Goal: Navigation & Orientation: Find specific page/section

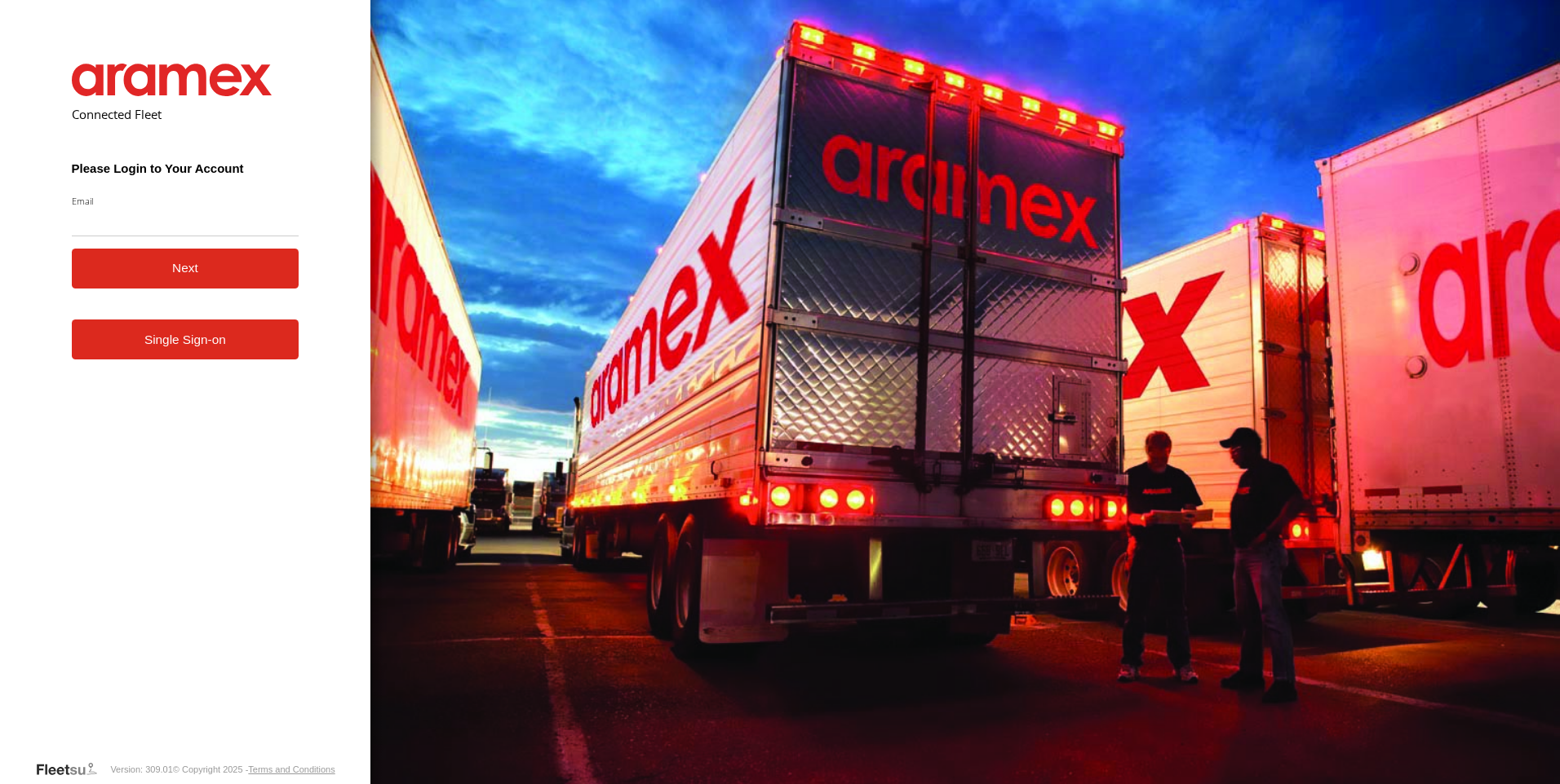
click at [227, 359] on link "Single Sign-on" at bounding box center [185, 339] width 228 height 40
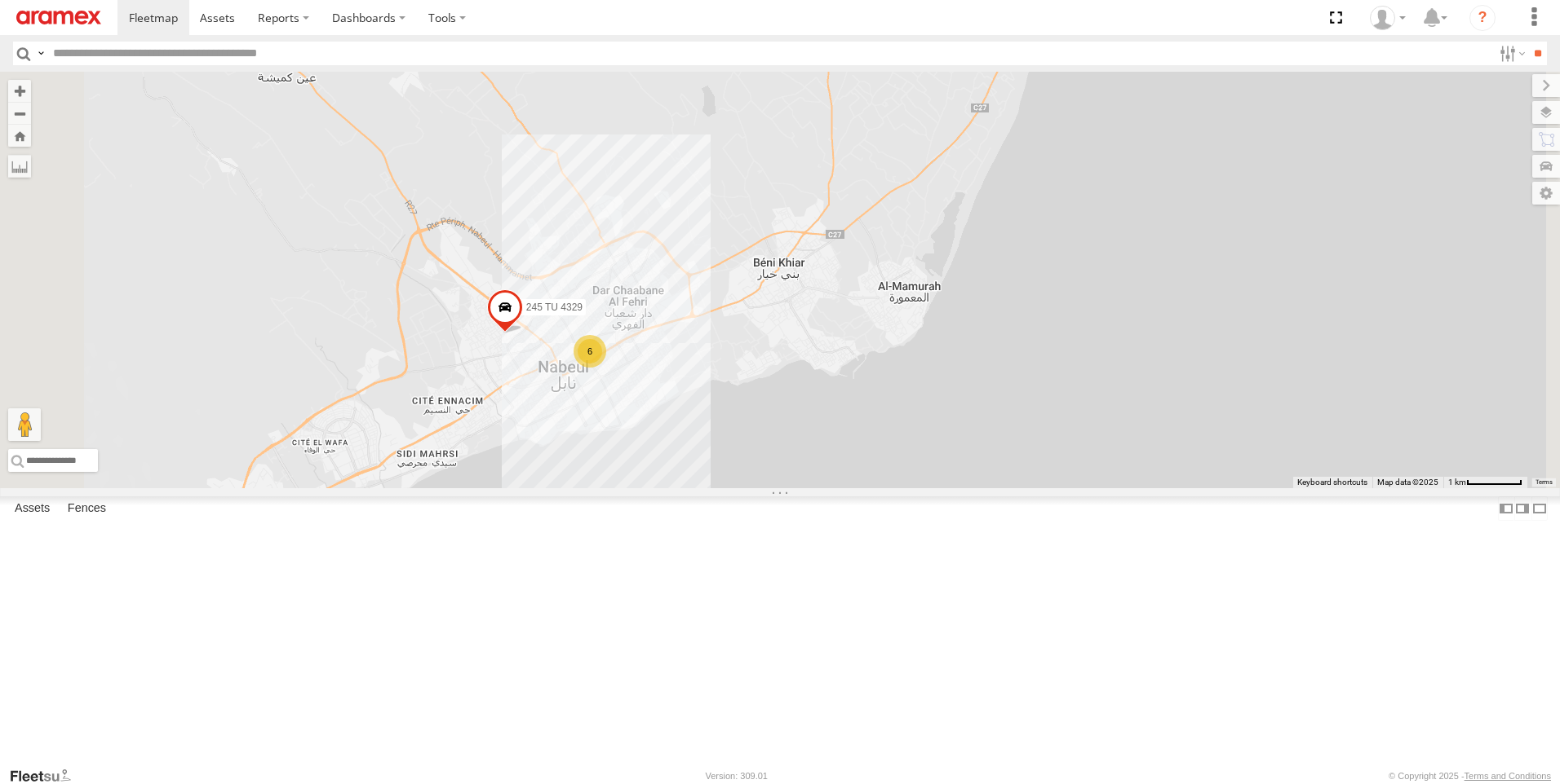
click at [523, 334] on span at bounding box center [505, 311] width 36 height 44
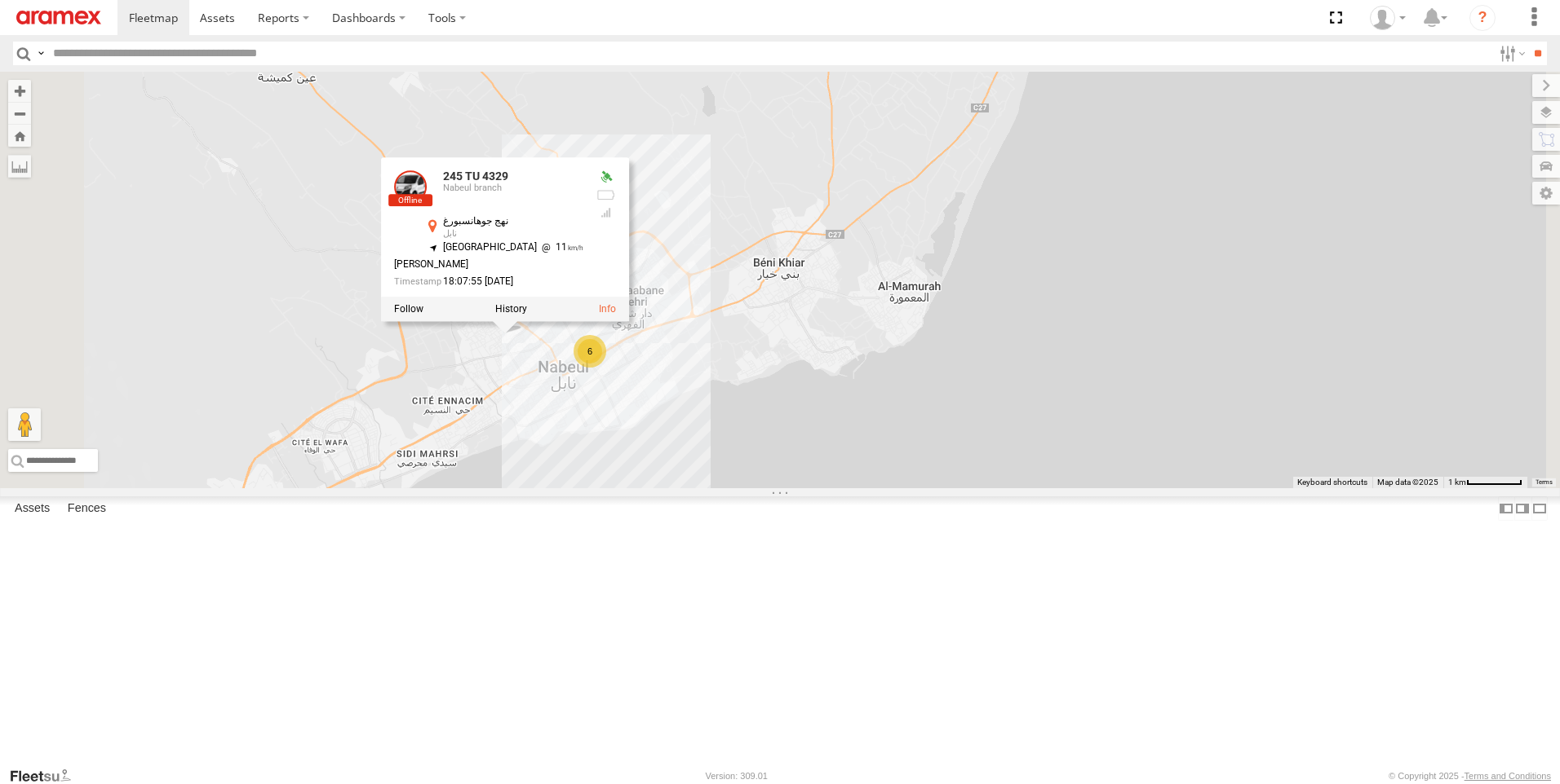
click at [648, 488] on div "6 245 TU 4329 245 TU 4329 [GEOGRAPHIC_DATA] branch نهج جوهانسبورغ نابل 36.45823…" at bounding box center [780, 280] width 1560 height 417
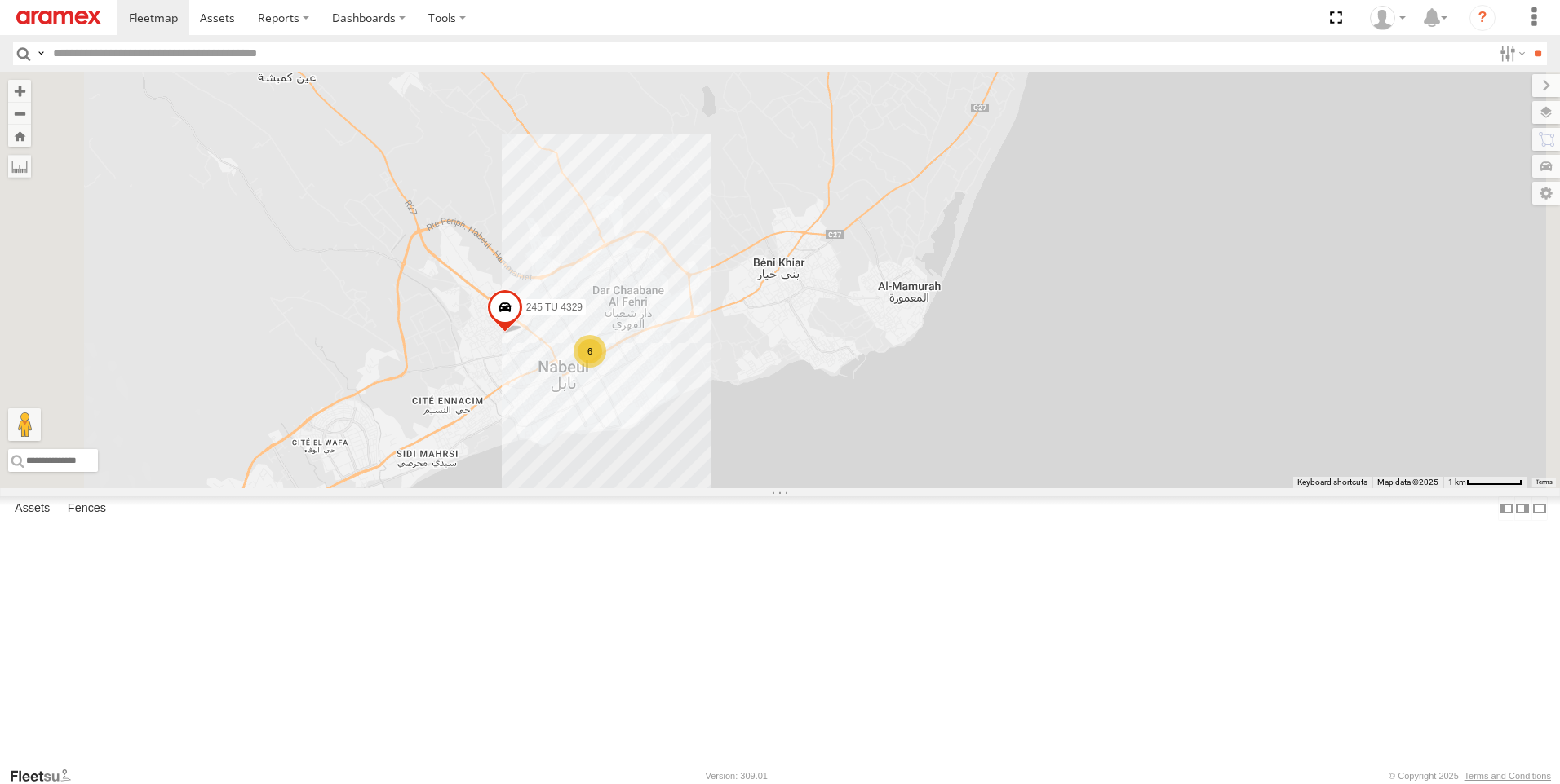
click at [606, 368] on div "6" at bounding box center [590, 351] width 33 height 33
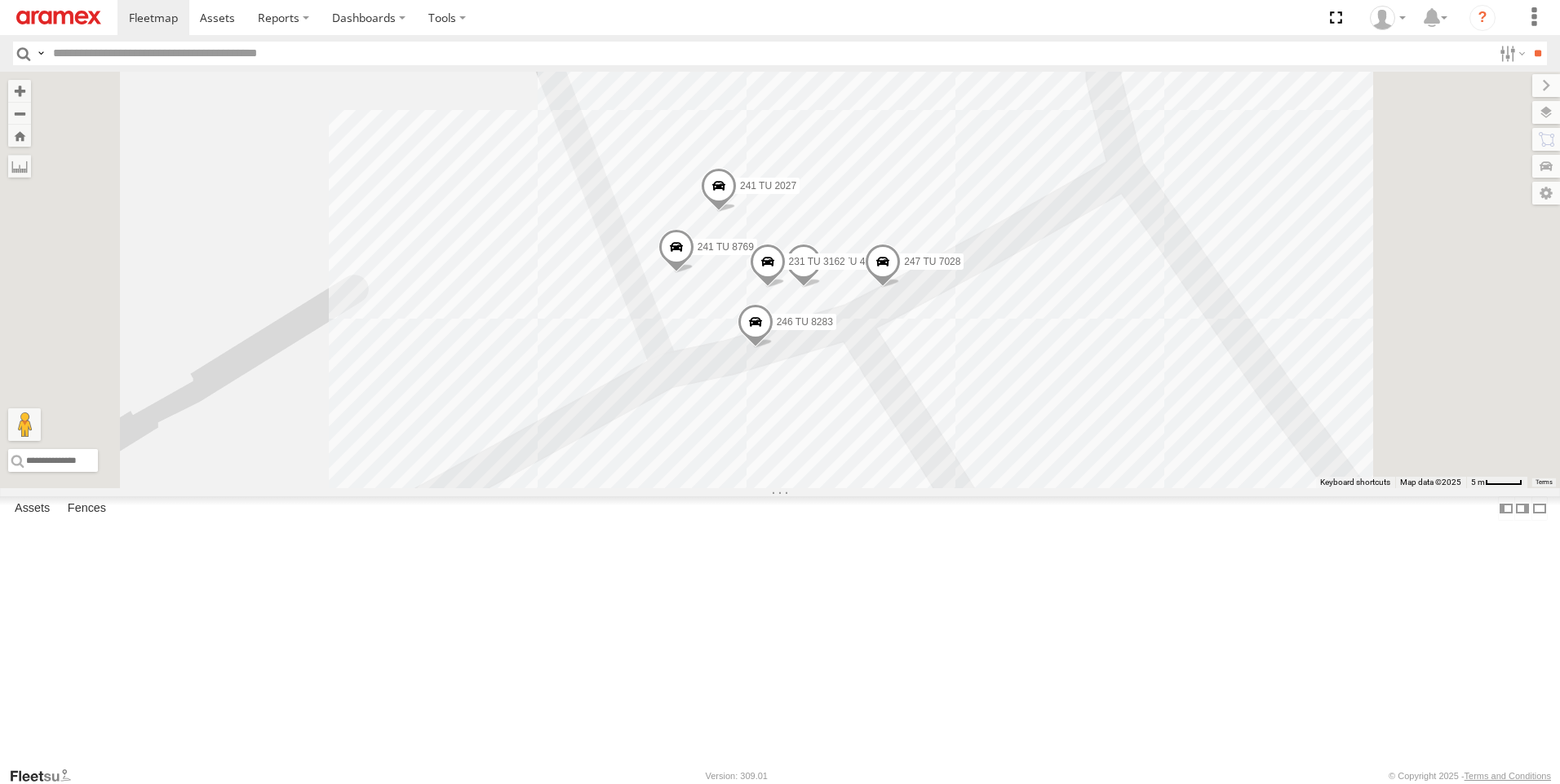
click at [1101, 488] on div "245 TU 4329 241 TU 2027 245 TU 4330 241 TU 8769 247 TU 7028 231 TU 3162 246 TU …" at bounding box center [780, 280] width 1560 height 417
click at [779, 488] on div "245 TU 4329 241 TU 2027 245 TU 4330 241 TU 8769 247 TU 7028 231 TU 3162 246 TU …" at bounding box center [780, 280] width 1560 height 417
click at [1319, 400] on div "245 TU 4329 241 TU 2027 245 TU 4330 241 TU 8769 247 TU 7028 231 TU 3162 246 TU …" at bounding box center [780, 280] width 1560 height 417
click at [803, 144] on div "245 TU 4329 241 TU 2027 245 TU 4330 241 TU 8769 247 TU 7028 231 TU 3162 246 TU …" at bounding box center [780, 280] width 1560 height 417
